Goal: Information Seeking & Learning: Learn about a topic

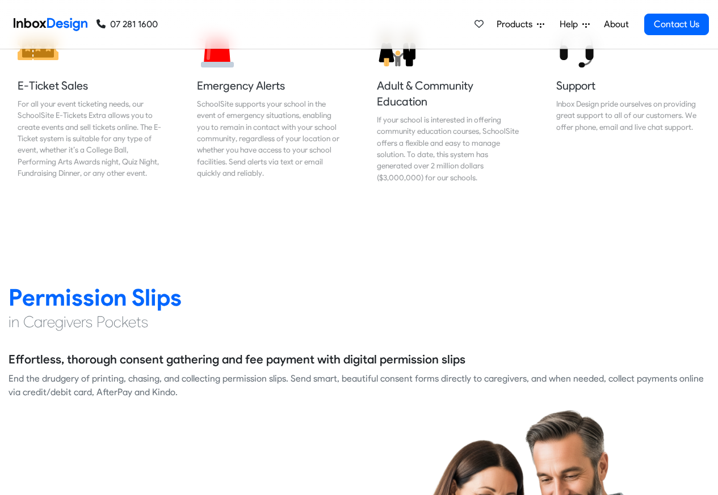
scroll to position [1363, 0]
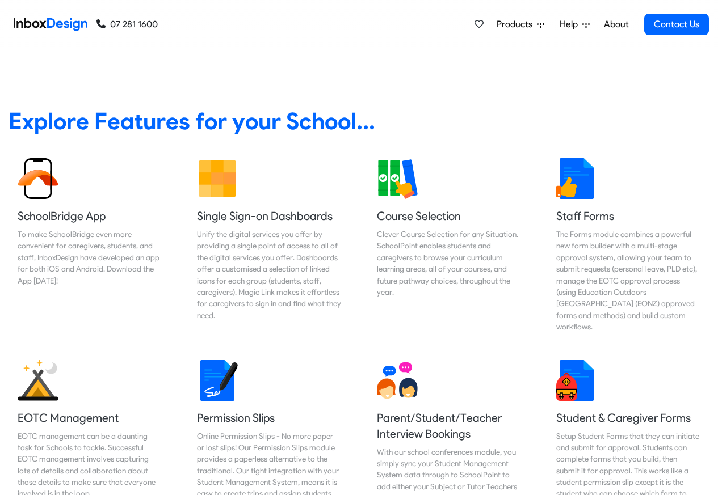
scroll to position [477, 0]
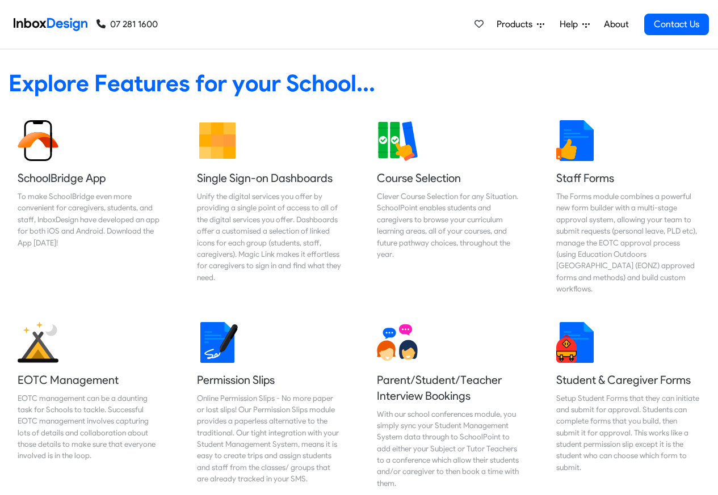
click at [537, 26] on icon at bounding box center [540, 24] width 7 height 7
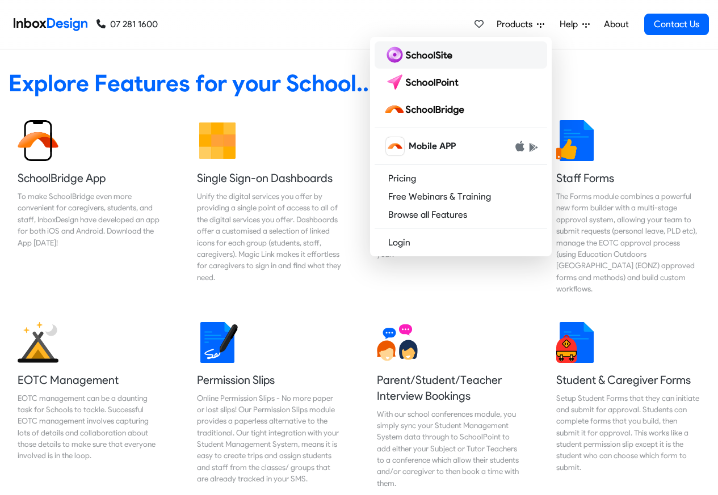
click at [416, 56] on img at bounding box center [419, 55] width 73 height 18
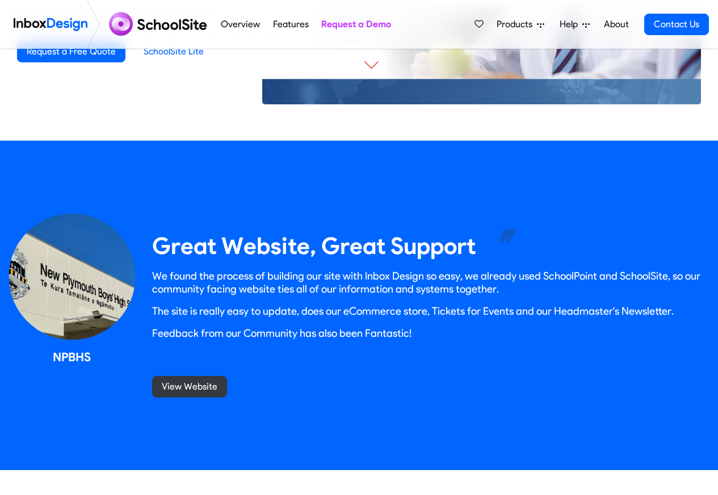
scroll to position [953, 0]
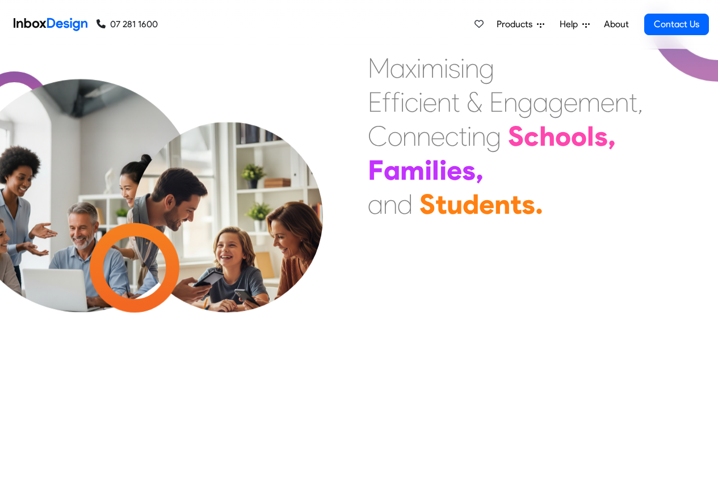
scroll to position [478, 0]
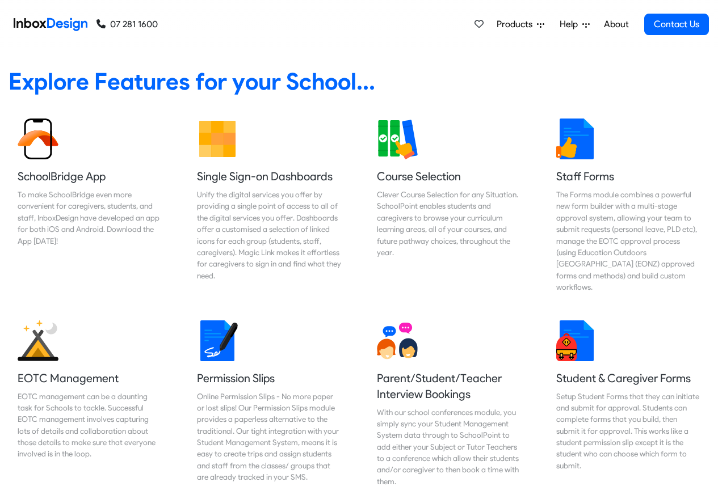
click at [534, 27] on span "Products" at bounding box center [516, 25] width 40 height 14
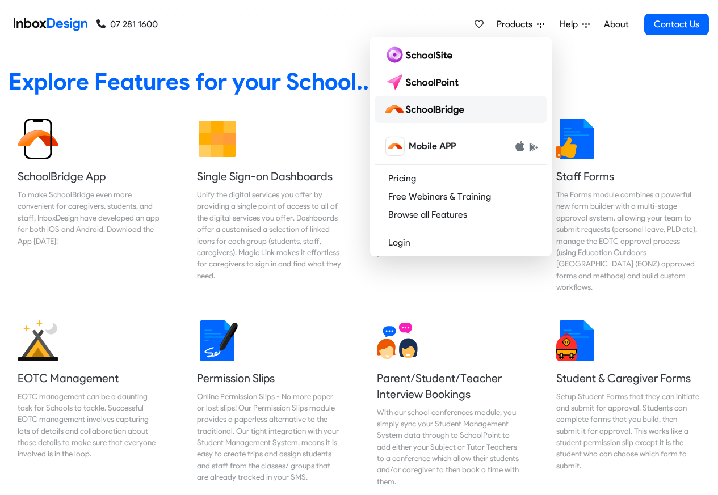
click at [428, 108] on img at bounding box center [425, 109] width 85 height 18
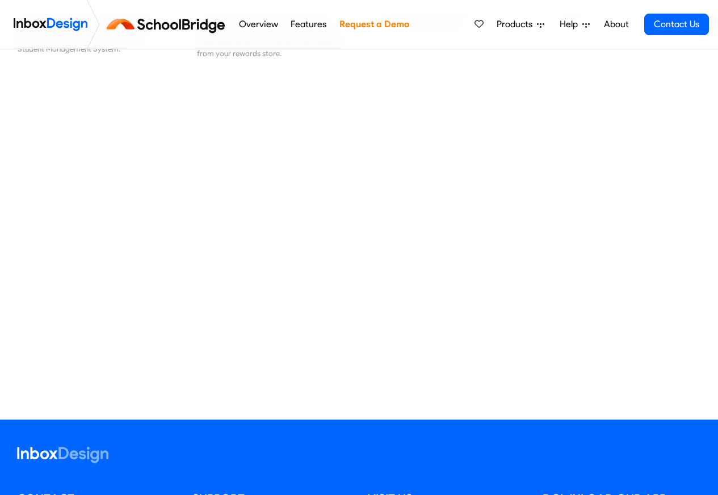
scroll to position [953, 0]
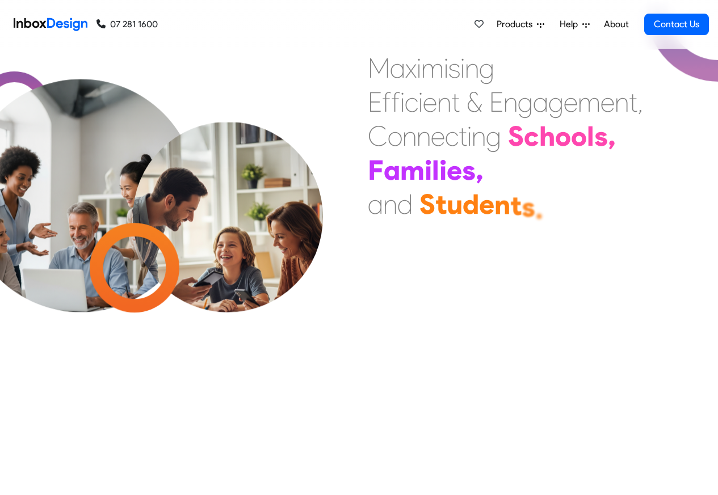
scroll to position [481, 0]
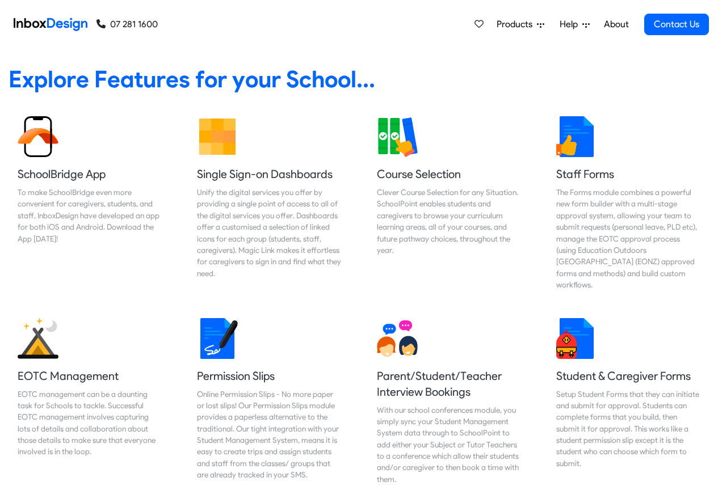
click at [536, 27] on span "Products" at bounding box center [516, 25] width 40 height 14
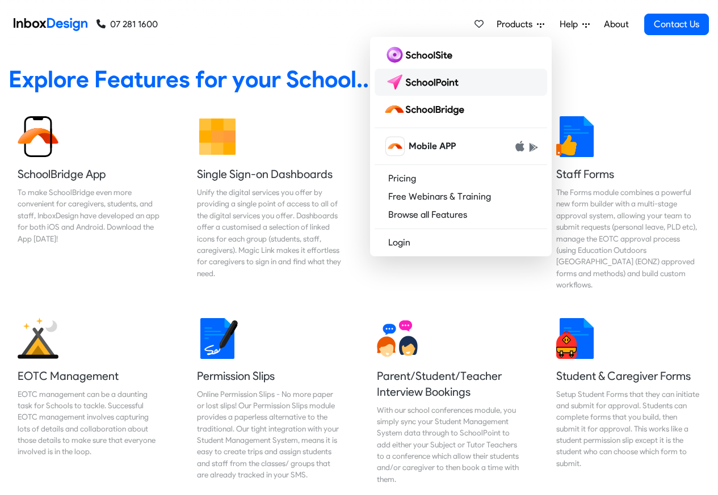
click at [427, 85] on img at bounding box center [423, 82] width 80 height 18
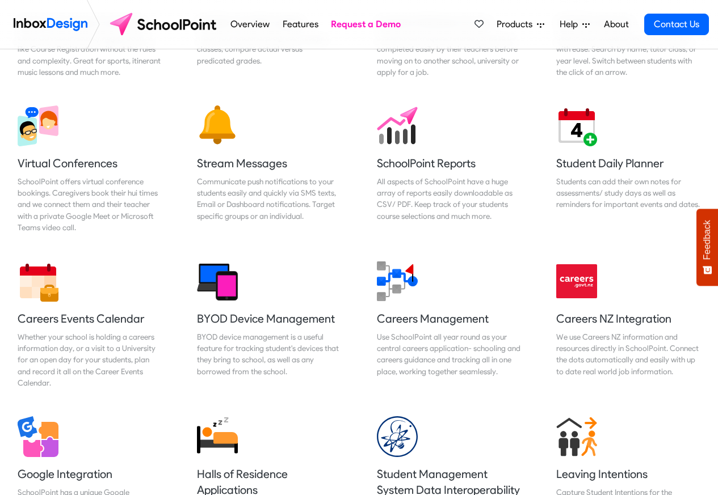
scroll to position [953, 0]
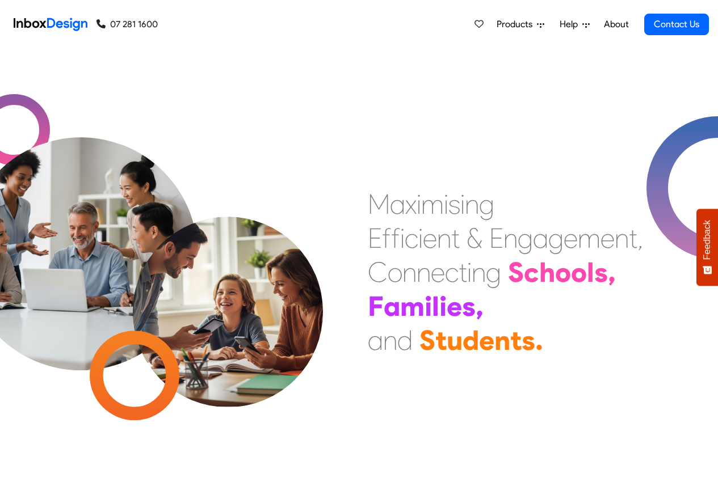
click at [613, 27] on link "About" at bounding box center [615, 24] width 31 height 23
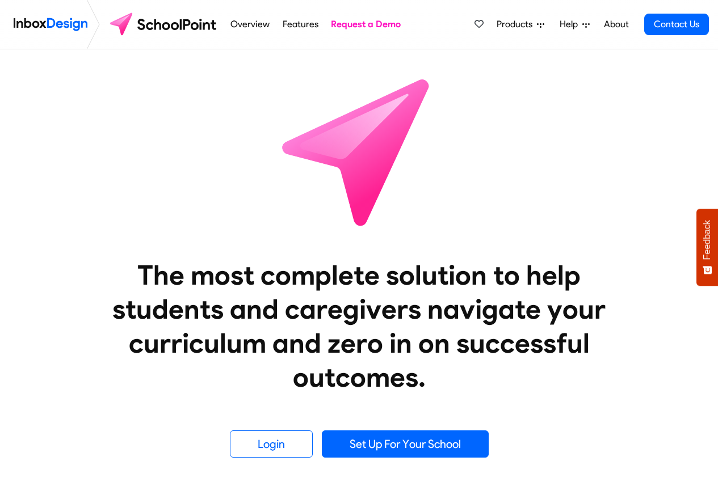
scroll to position [953, 0]
